Goal: Transaction & Acquisition: Purchase product/service

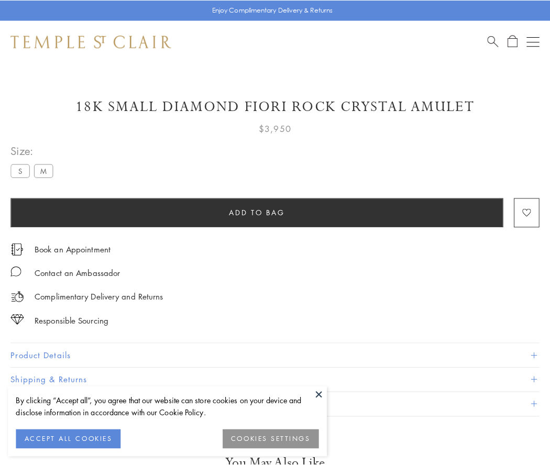
scroll to position [36, 0]
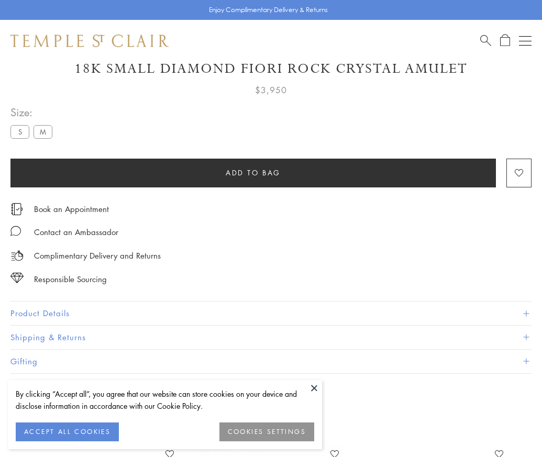
click at [253, 172] on span "Add to bag" at bounding box center [253, 173] width 55 height 12
